Goal: Task Accomplishment & Management: Use online tool/utility

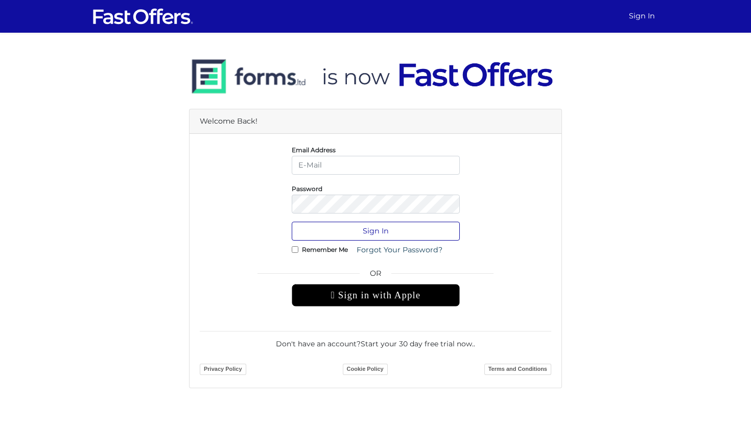
type input "[PERSON_NAME][EMAIL_ADDRESS][DOMAIN_NAME]"
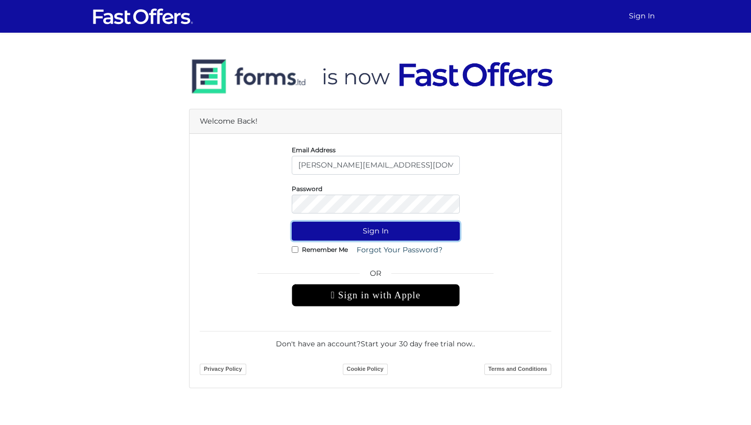
click at [430, 225] on button "Sign In" at bounding box center [376, 231] width 168 height 19
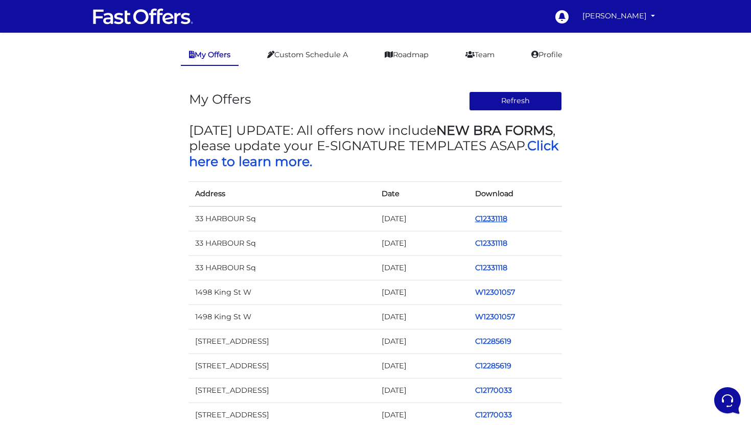
click at [501, 221] on link "C12331118" at bounding box center [491, 218] width 32 height 9
